Goal: Transaction & Acquisition: Subscribe to service/newsletter

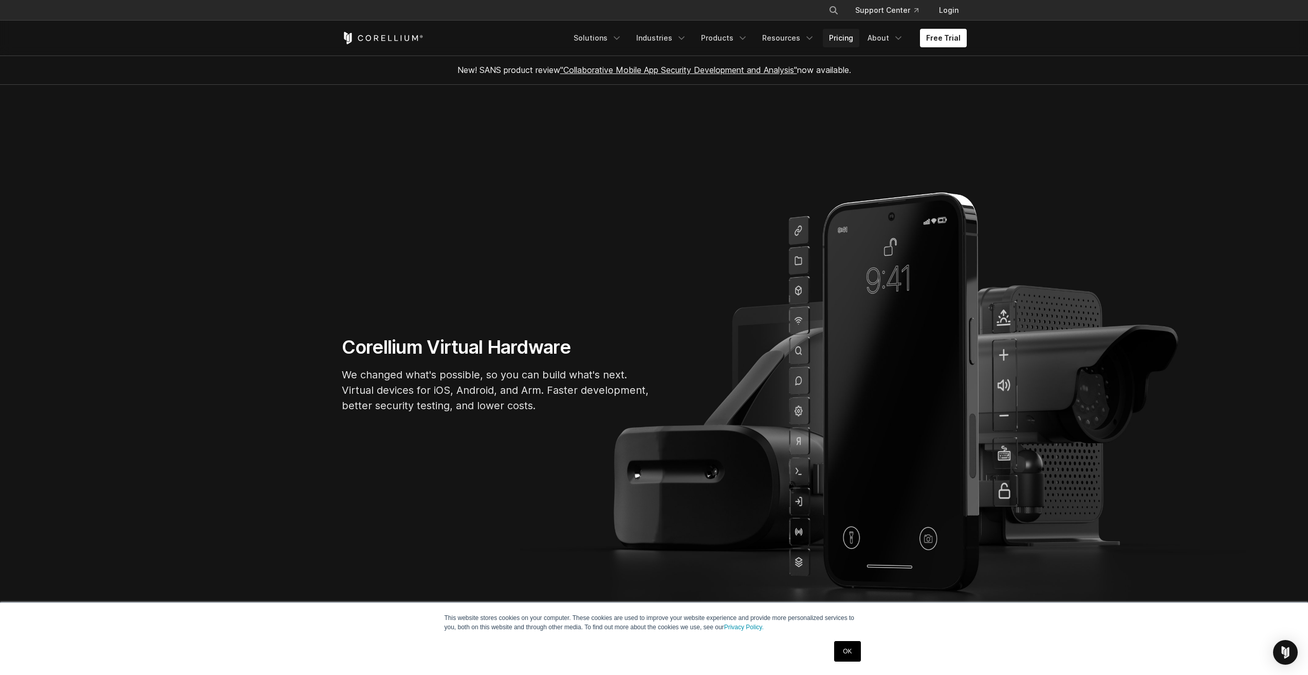
click at [849, 38] on link "Pricing" at bounding box center [841, 38] width 36 height 19
click at [941, 36] on link "Free Trial" at bounding box center [943, 38] width 47 height 19
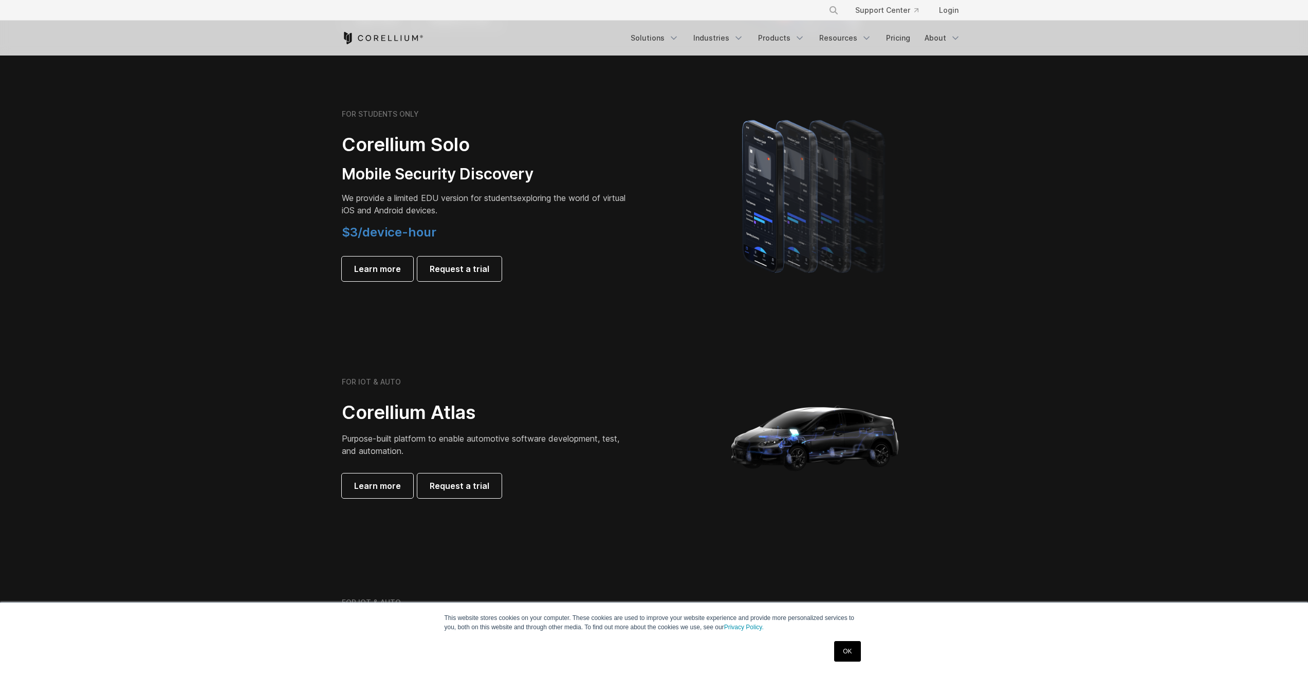
scroll to position [720, 0]
